Goal: Task Accomplishment & Management: Use online tool/utility

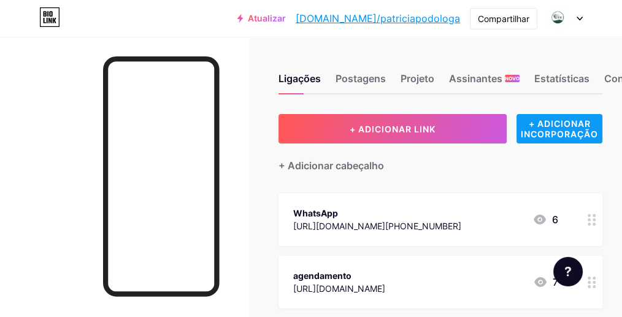
click at [556, 126] on font "+ ADICIONAR INCORPORAÇÃO" at bounding box center [559, 128] width 77 height 21
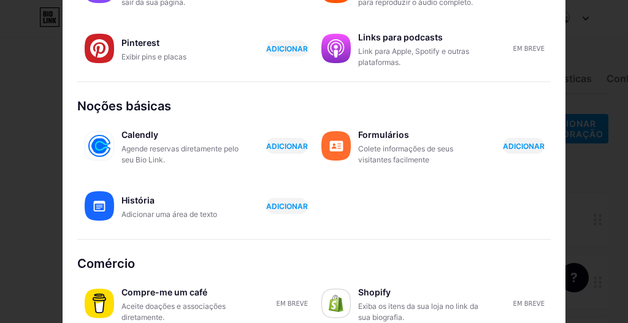
scroll to position [303, 0]
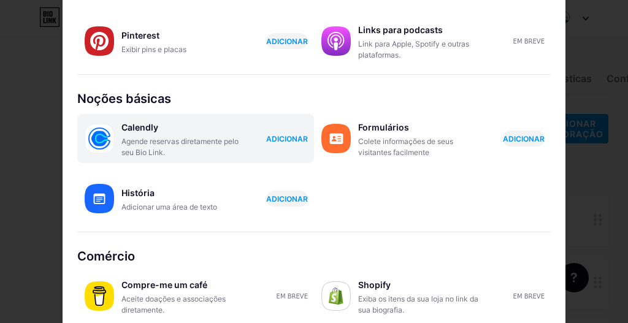
click at [280, 140] on font "ADICIONAR" at bounding box center [287, 138] width 42 height 9
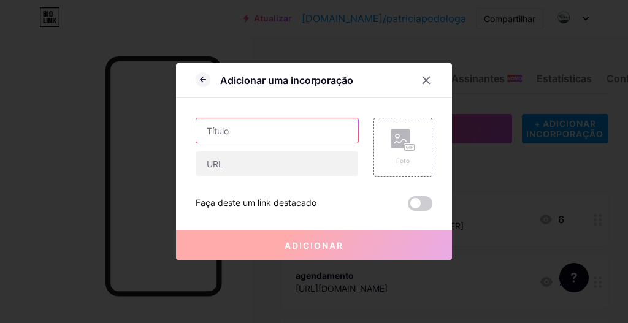
click at [260, 131] on input "text" at bounding box center [277, 130] width 162 height 25
type input "D"
type input "r"
type input "Reservas"
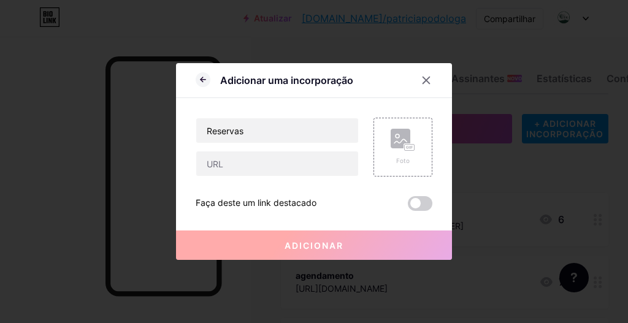
click at [248, 147] on div "Reservas" at bounding box center [277, 147] width 163 height 59
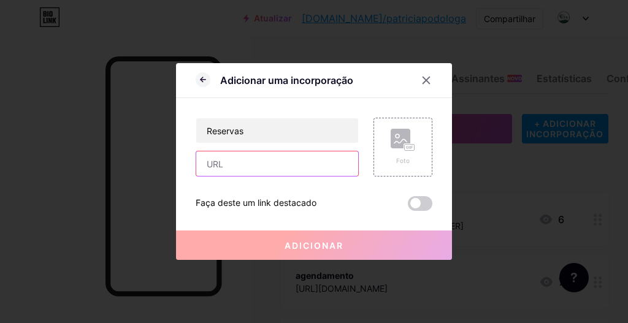
click at [237, 163] on input "text" at bounding box center [277, 163] width 162 height 25
paste input "[URL][DOMAIN_NAME]"
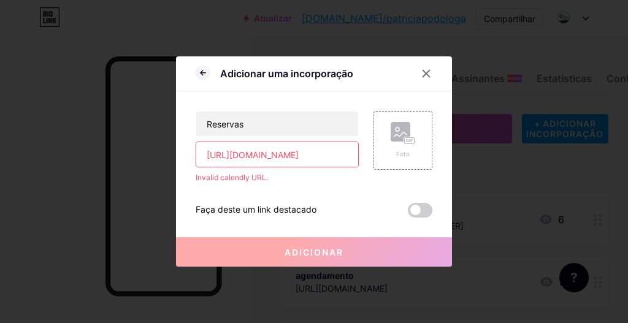
scroll to position [0, 9]
type input "[URL][DOMAIN_NAME]"
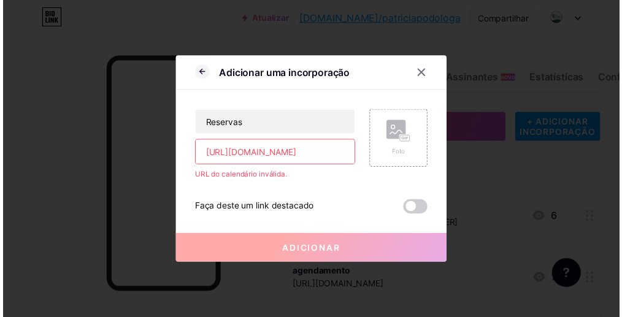
scroll to position [0, 0]
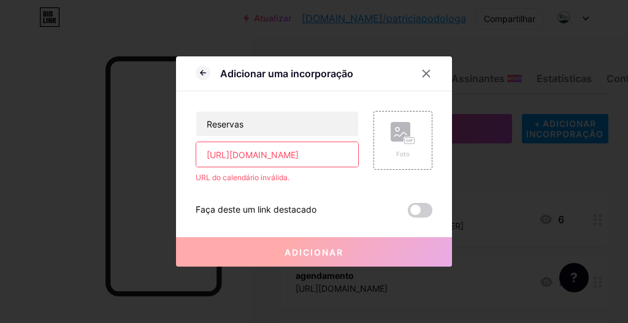
click at [382, 225] on div "Adicionar" at bounding box center [314, 242] width 276 height 49
click at [413, 208] on span at bounding box center [420, 210] width 25 height 15
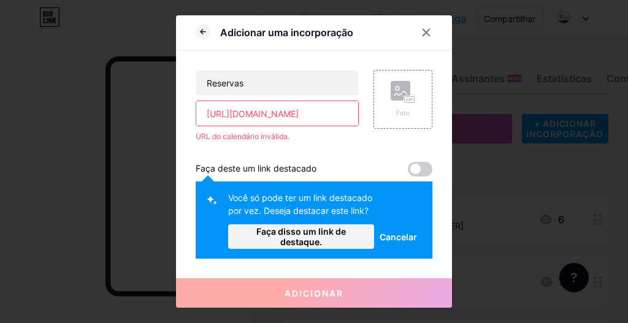
click at [435, 40] on div at bounding box center [433, 32] width 37 height 22
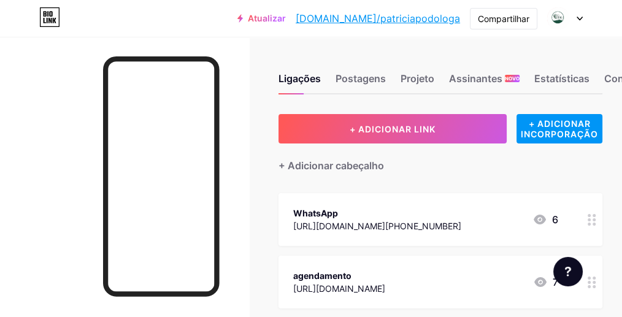
click at [427, 29] on div "Atualizar bio.link/patric... bio.link/patriciapodologa Compartilhar Trocar de c…" at bounding box center [311, 18] width 622 height 37
